Goal: Download file/media

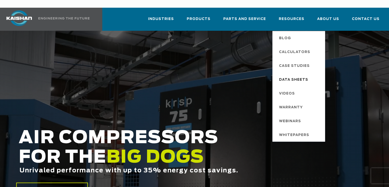
click at [300, 75] on span "Data Sheets" at bounding box center [293, 79] width 29 height 9
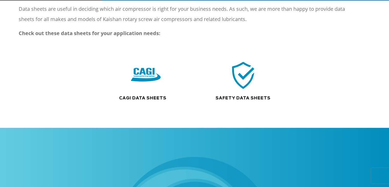
scroll to position [102, 0]
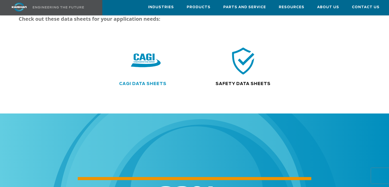
click at [146, 82] on link "CAGI Data Sheets" at bounding box center [142, 84] width 47 height 4
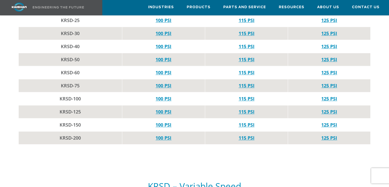
scroll to position [588, 0]
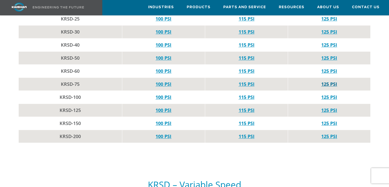
click at [332, 81] on link "125 PSI" at bounding box center [329, 84] width 16 height 6
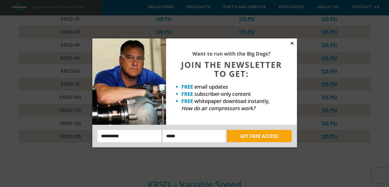
click at [293, 44] on icon at bounding box center [292, 43] width 5 height 5
